Goal: Information Seeking & Learning: Learn about a topic

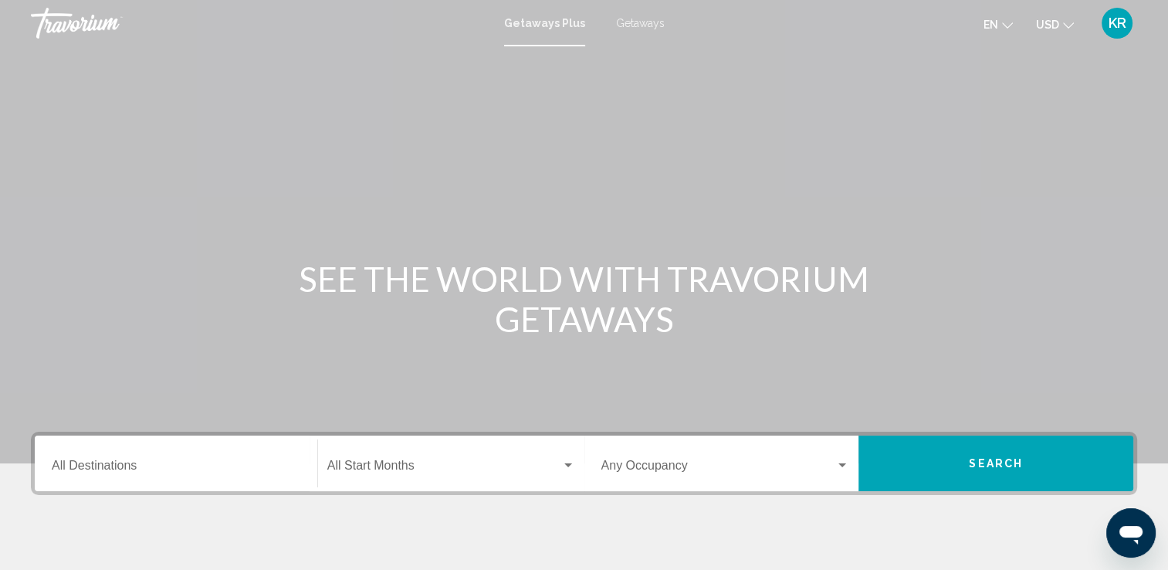
click at [639, 24] on span "Getaways" at bounding box center [640, 23] width 49 height 12
click at [555, 22] on span "Getaways Plus" at bounding box center [541, 23] width 73 height 12
click at [1004, 35] on button "en English Español Français Italiano Português русский" at bounding box center [998, 24] width 29 height 22
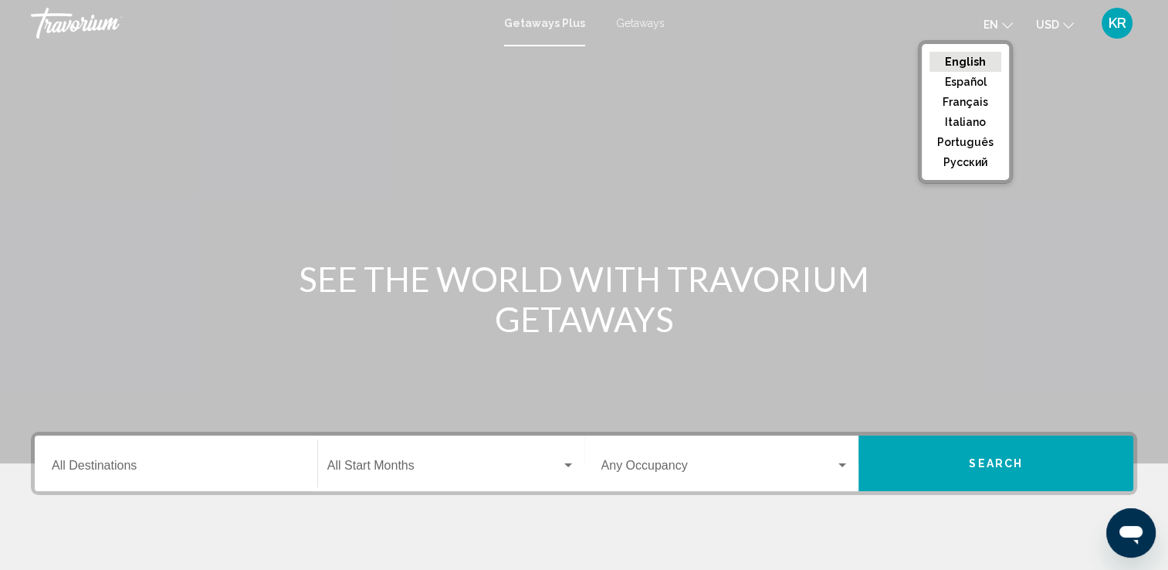
click at [1048, 25] on span "USD" at bounding box center [1047, 25] width 23 height 12
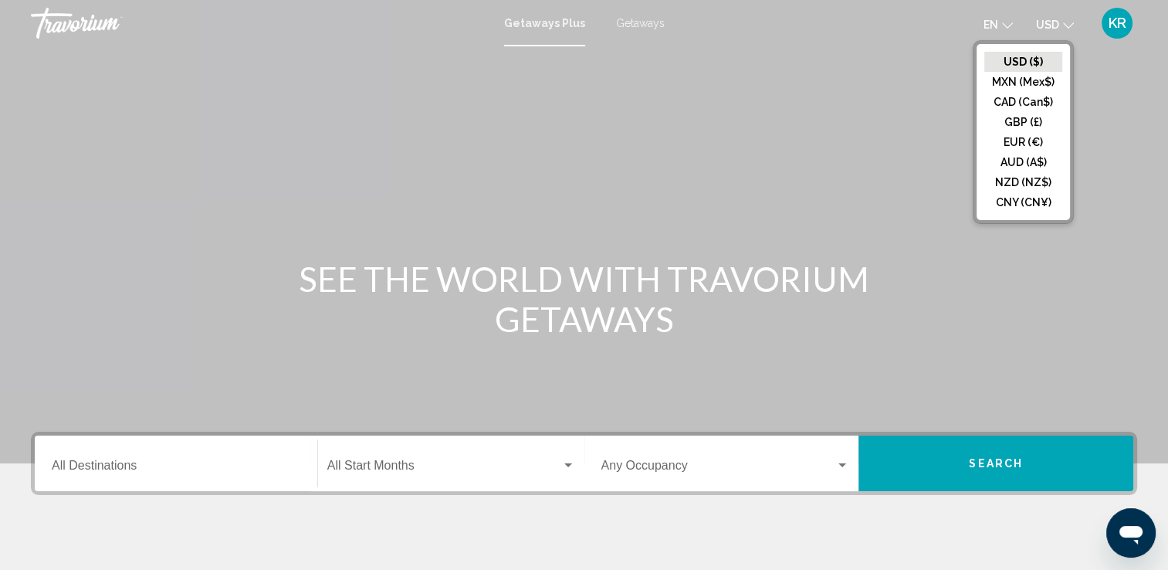
click at [1111, 29] on span "KR" at bounding box center [1118, 22] width 18 height 15
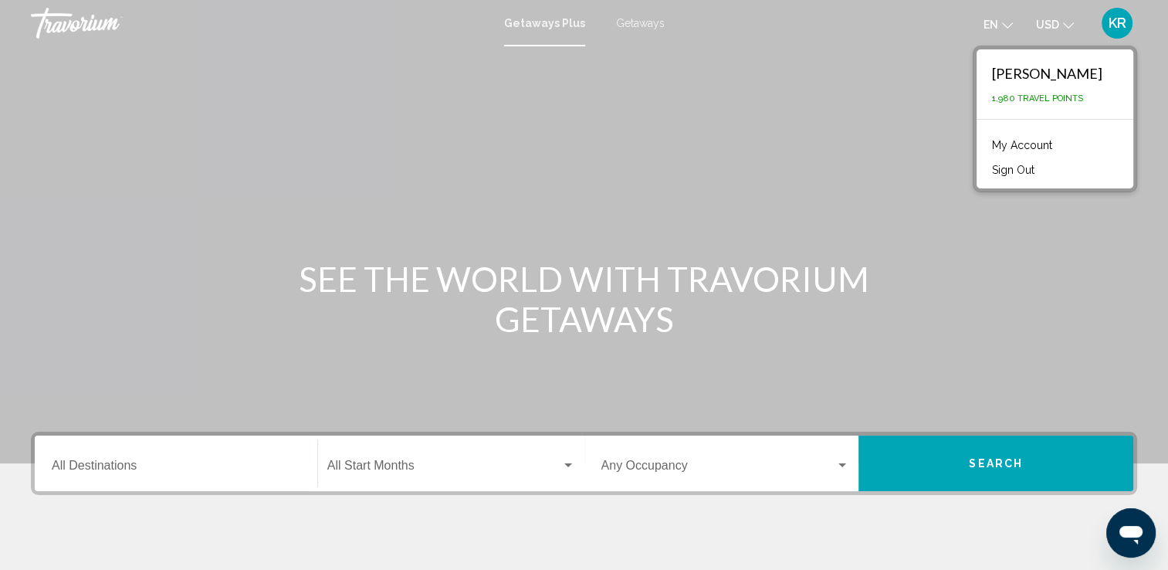
click at [1077, 151] on li "My Account" at bounding box center [1054, 143] width 141 height 25
click at [1038, 151] on link "My Account" at bounding box center [1022, 145] width 76 height 20
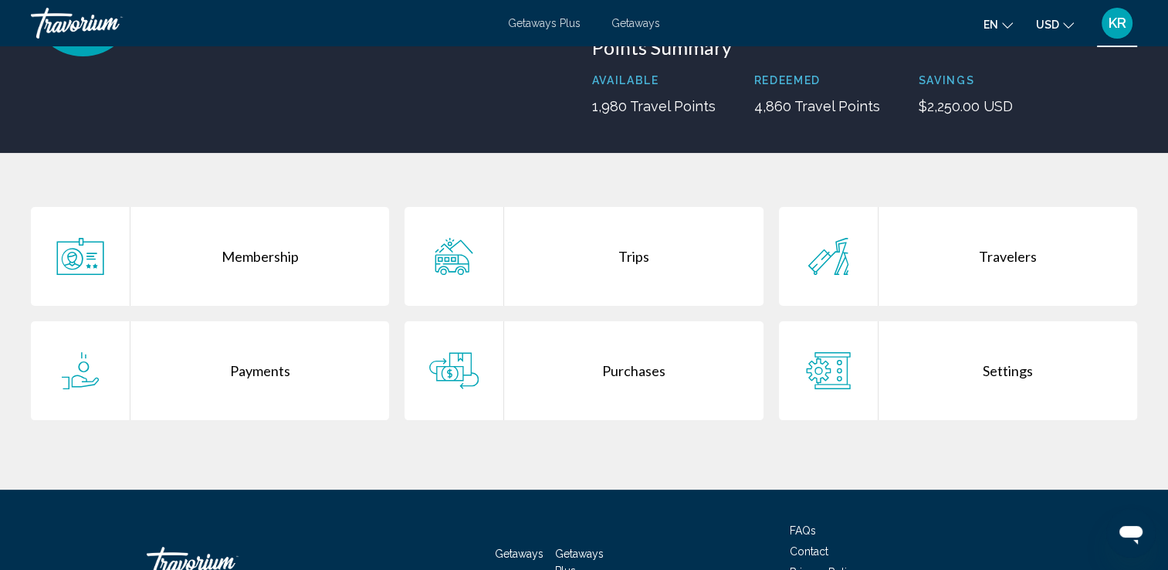
scroll to position [195, 0]
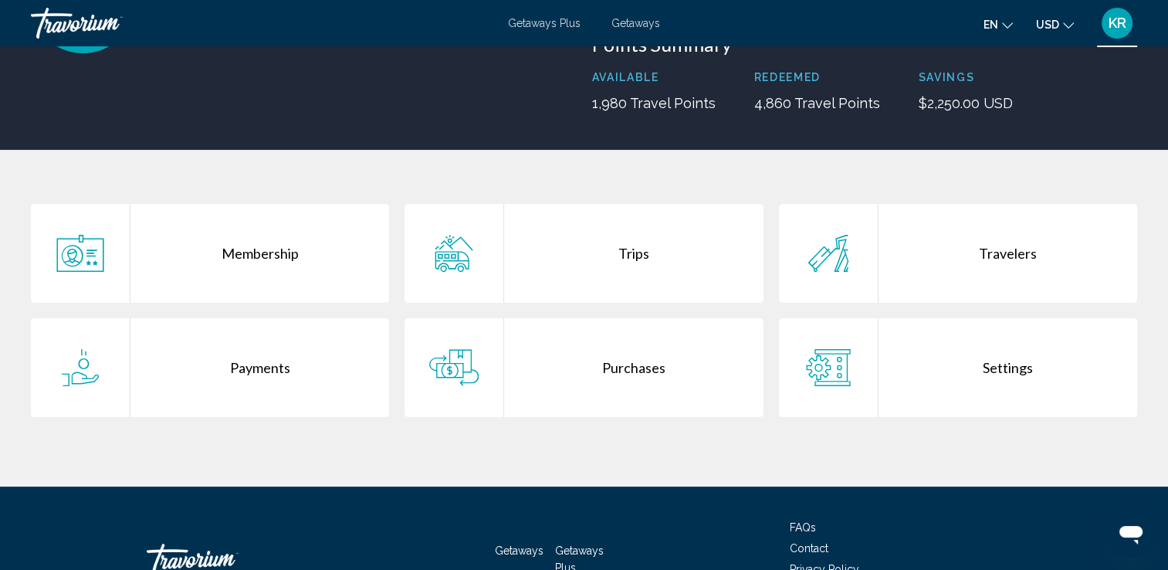
click at [615, 249] on div "Trips" at bounding box center [633, 253] width 259 height 99
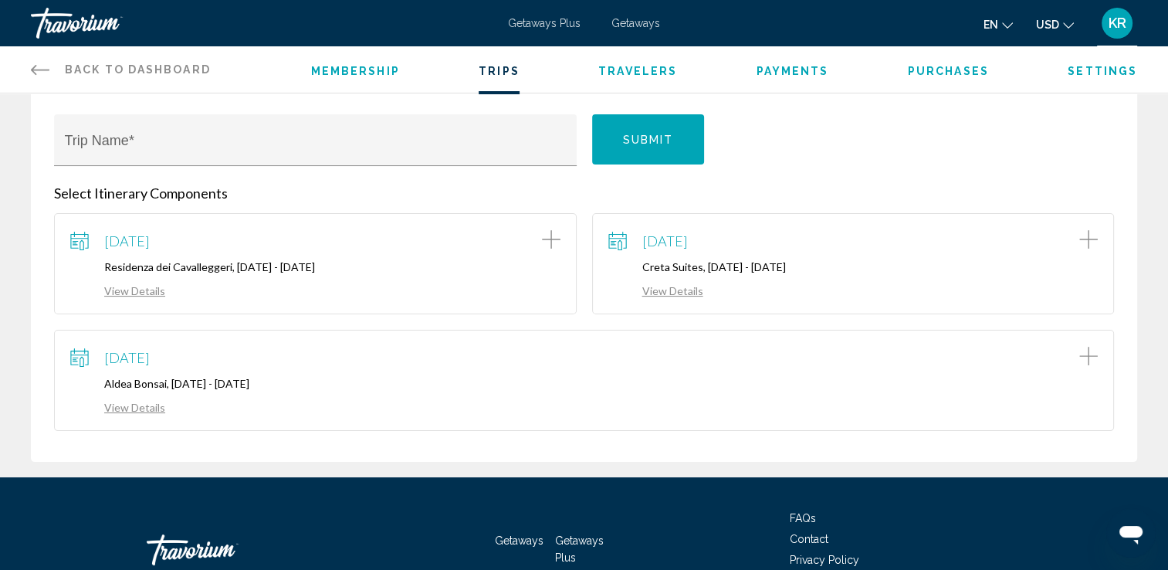
scroll to position [196, 0]
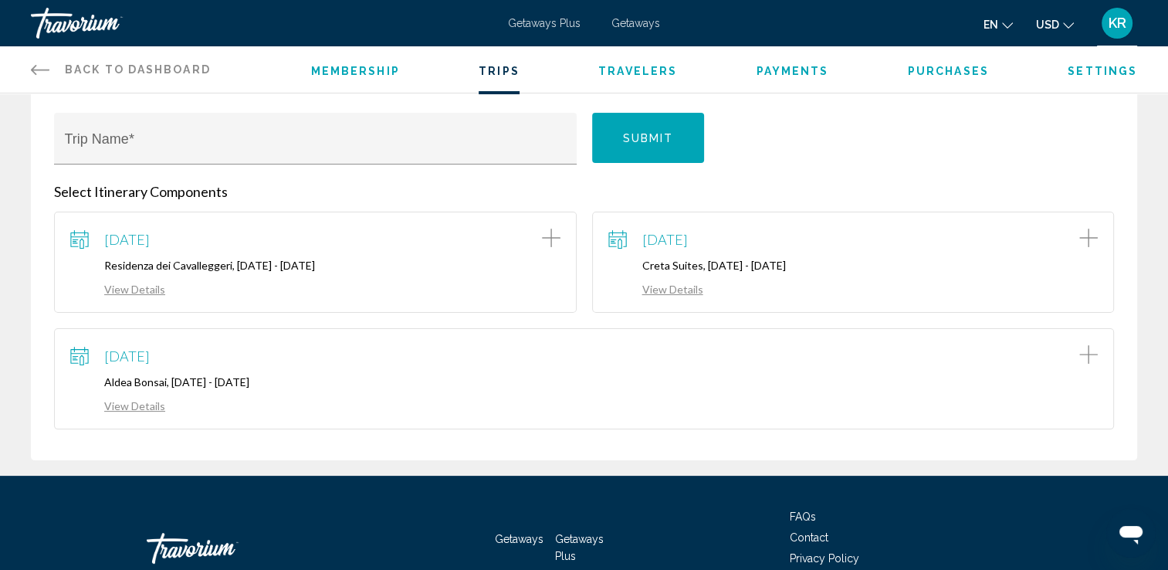
click at [143, 289] on link "View Details" at bounding box center [117, 289] width 95 height 13
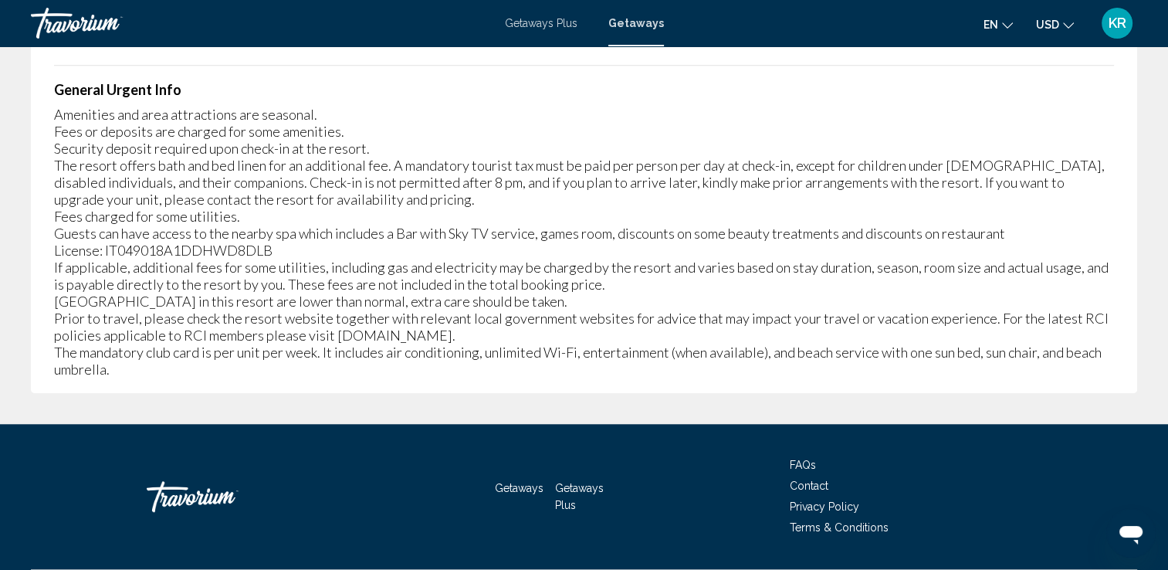
scroll to position [1333, 0]
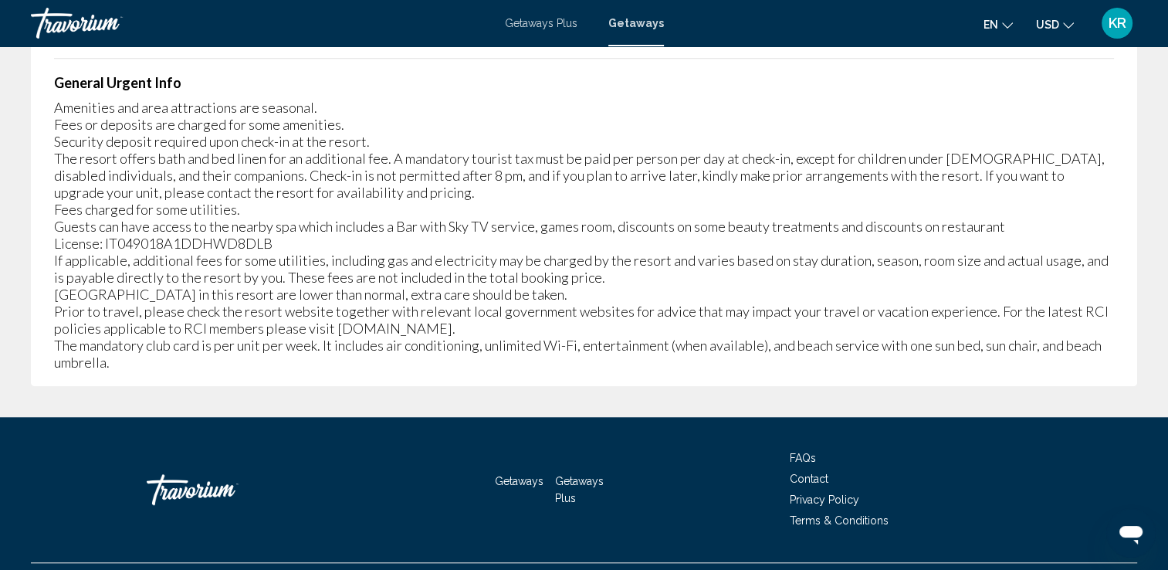
click at [806, 452] on span "FAQs" at bounding box center [803, 458] width 26 height 12
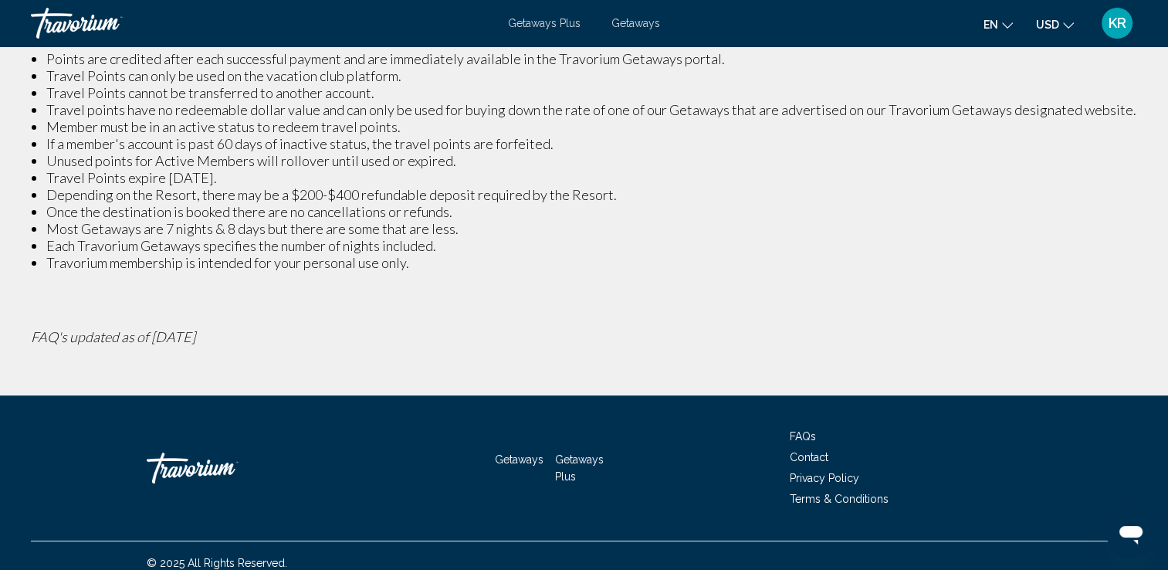
scroll to position [425, 0]
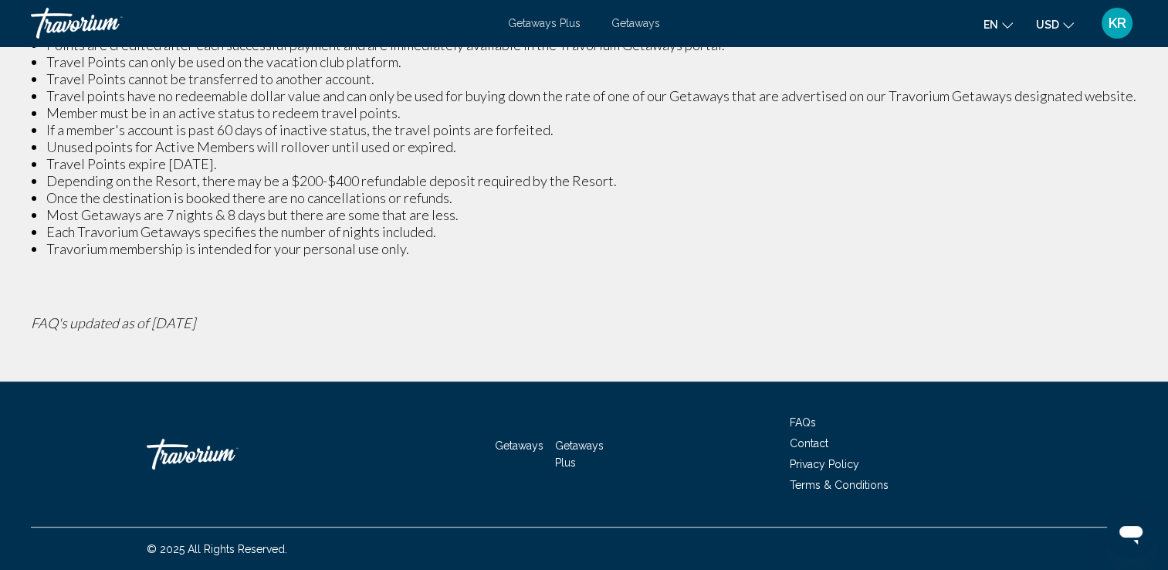
click at [855, 488] on span "Terms & Conditions" at bounding box center [839, 485] width 99 height 12
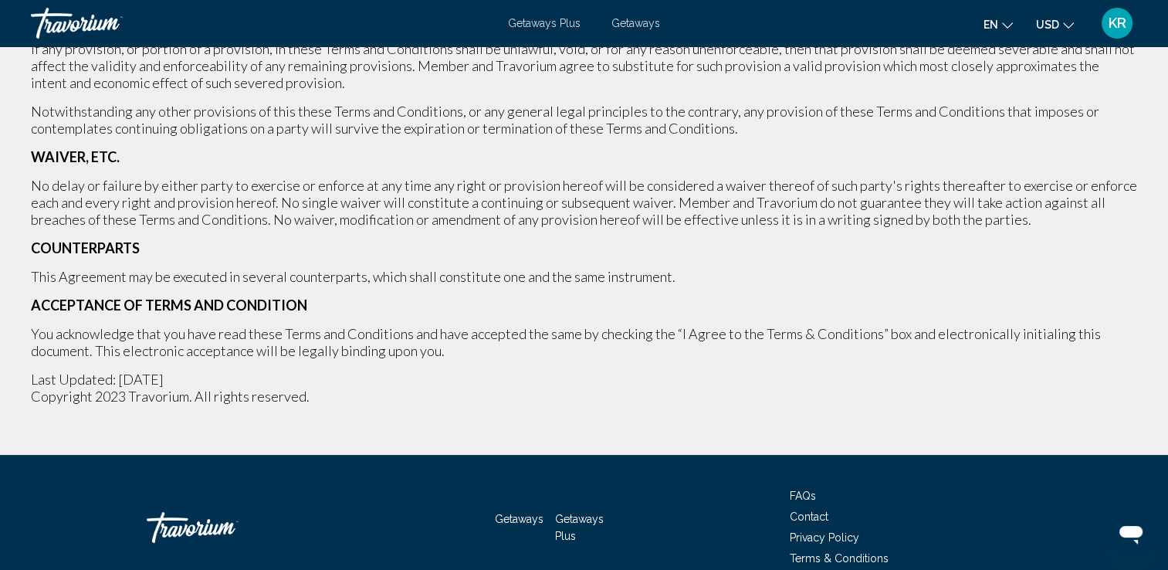
scroll to position [5938, 0]
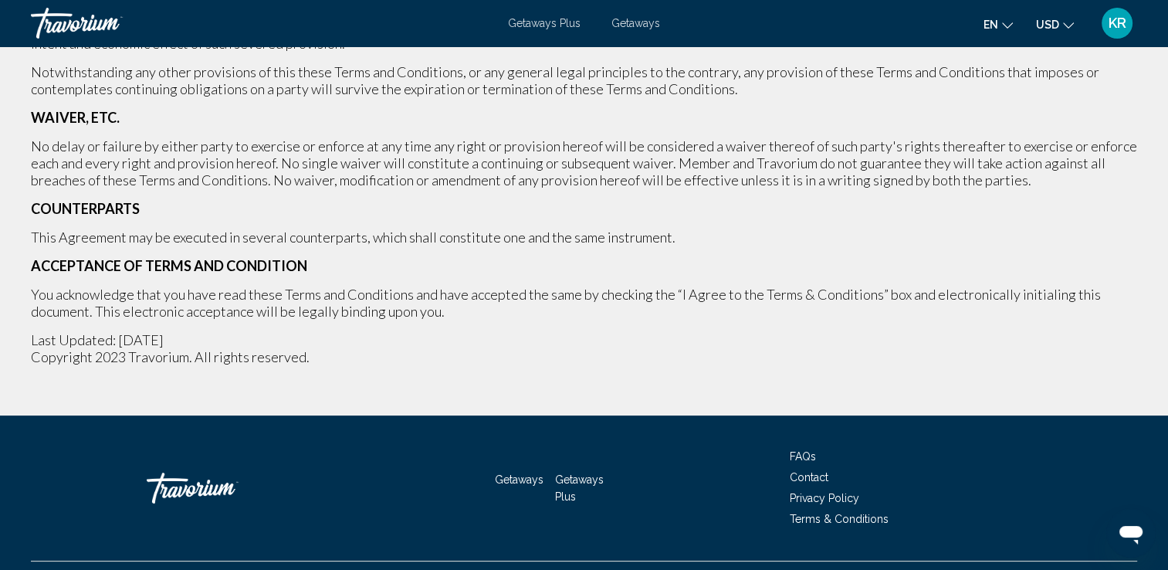
click at [821, 471] on span "Contact" at bounding box center [809, 477] width 39 height 12
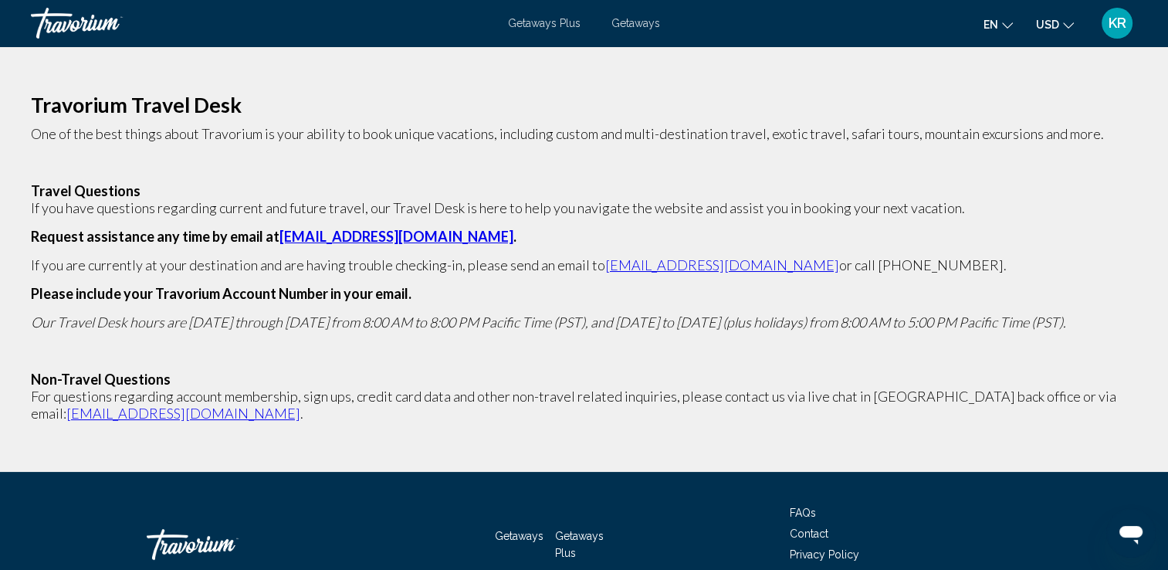
click at [809, 506] on li "FAQs" at bounding box center [906, 511] width 232 height 17
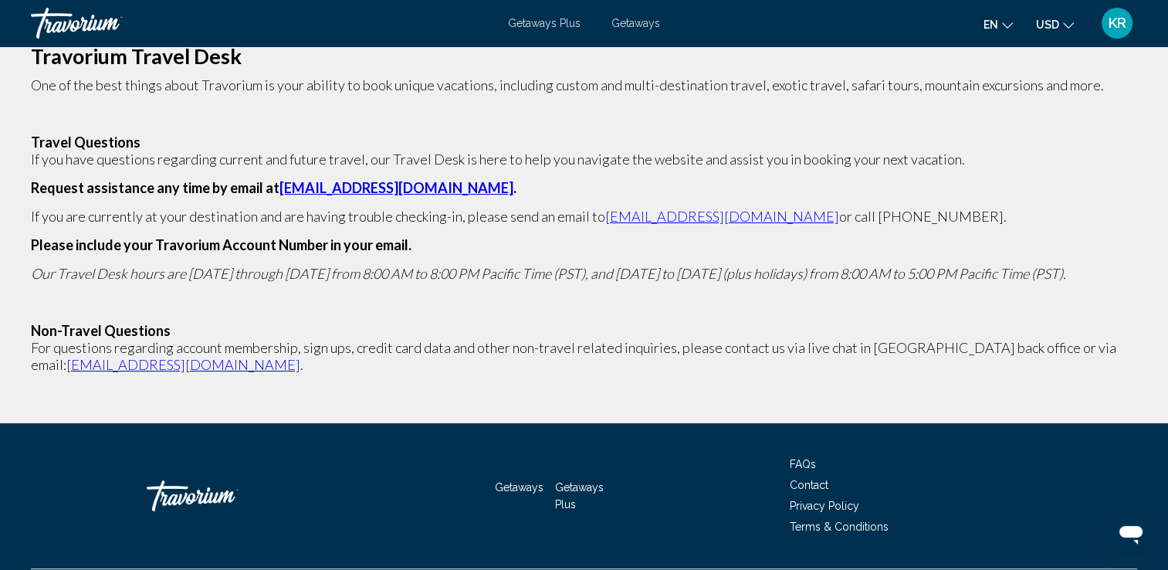
scroll to position [90, 0]
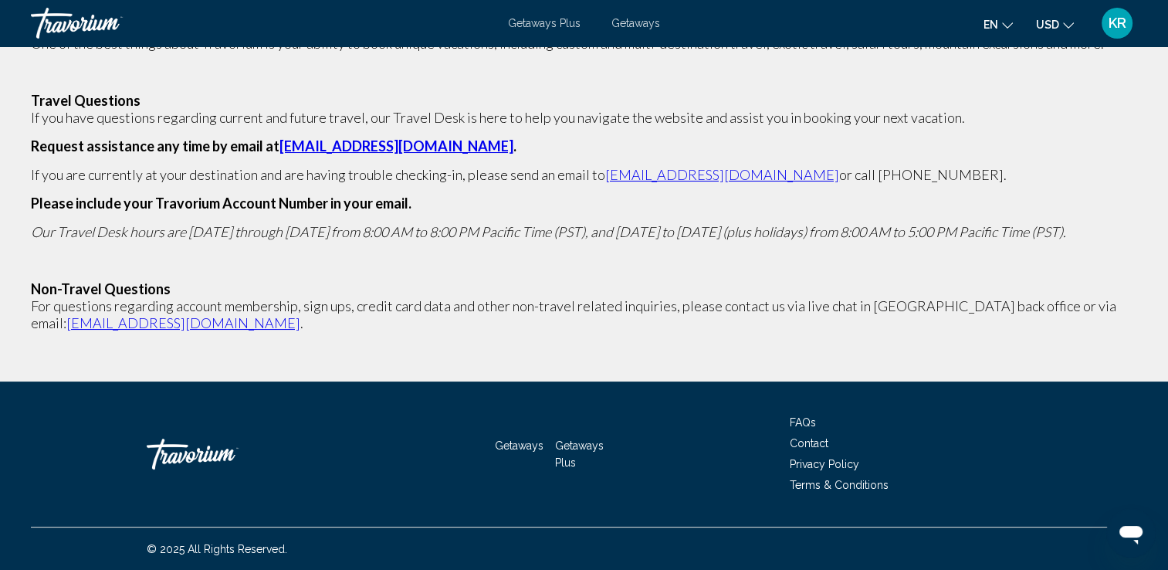
click at [812, 419] on span "FAQs" at bounding box center [803, 422] width 26 height 12
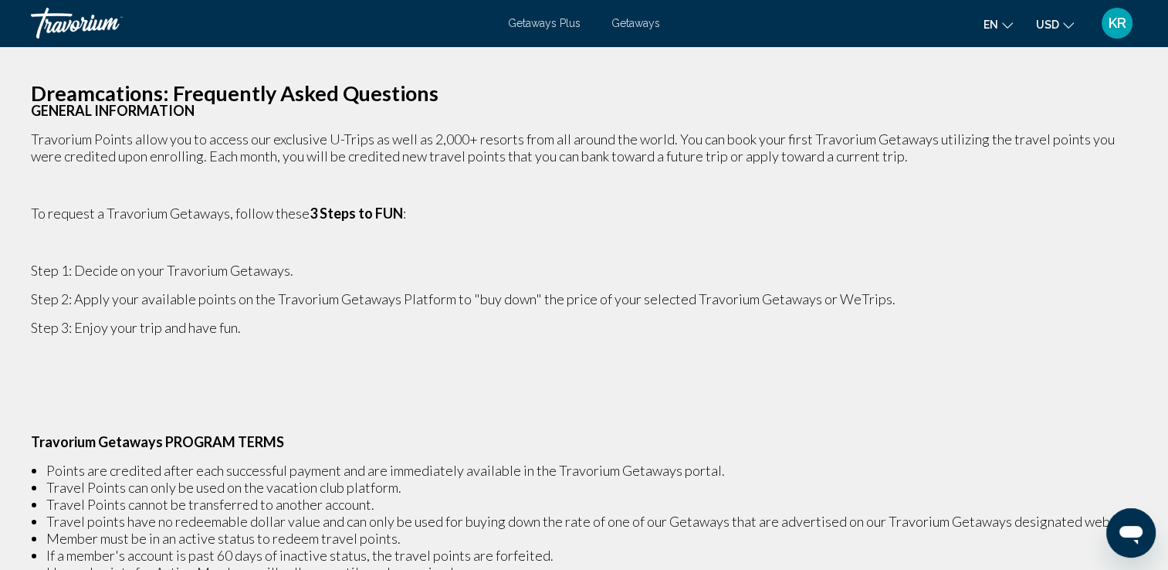
click at [526, 405] on p "Main content" at bounding box center [584, 413] width 1106 height 17
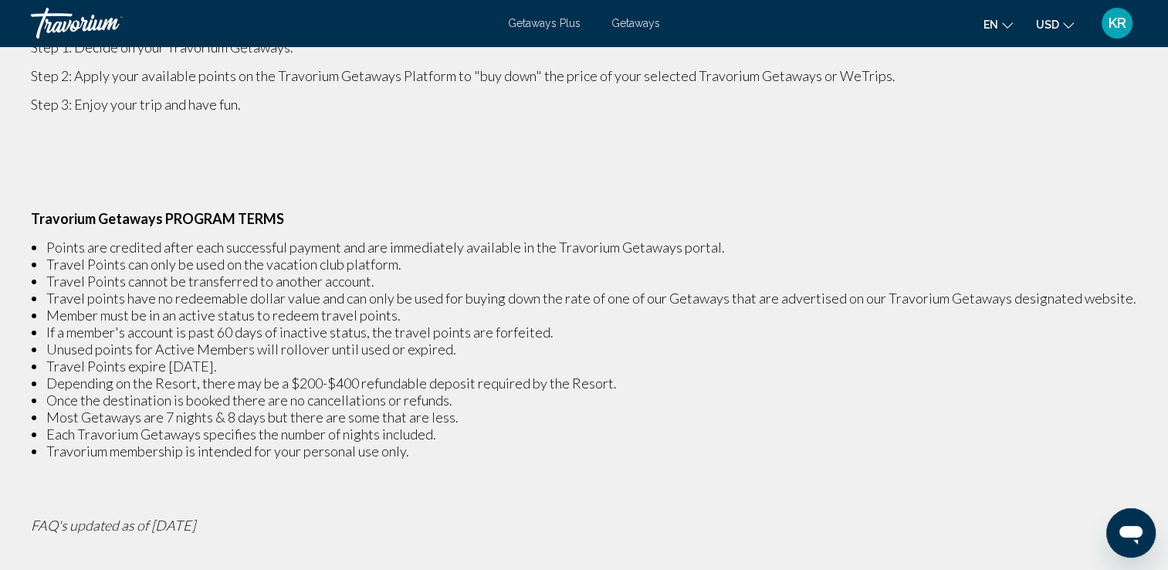
scroll to position [224, 0]
